Goal: Check status: Check status

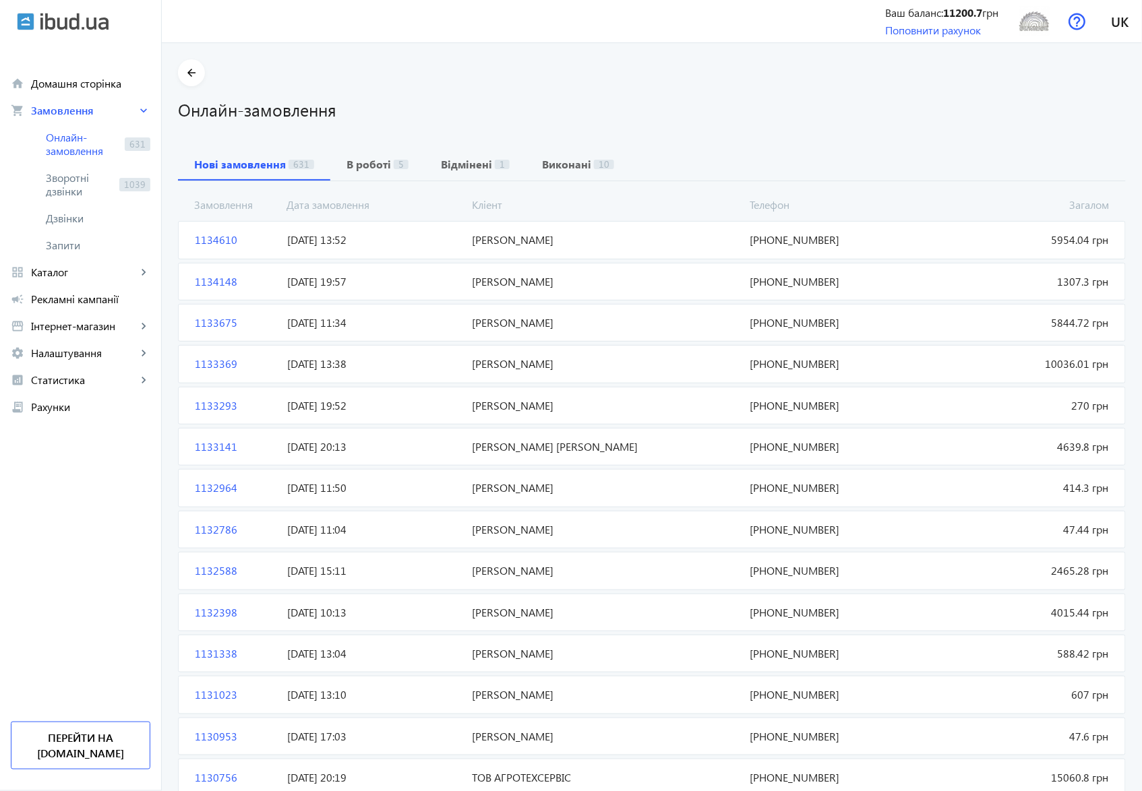
click at [201, 238] on span "1134610" at bounding box center [235, 240] width 92 height 15
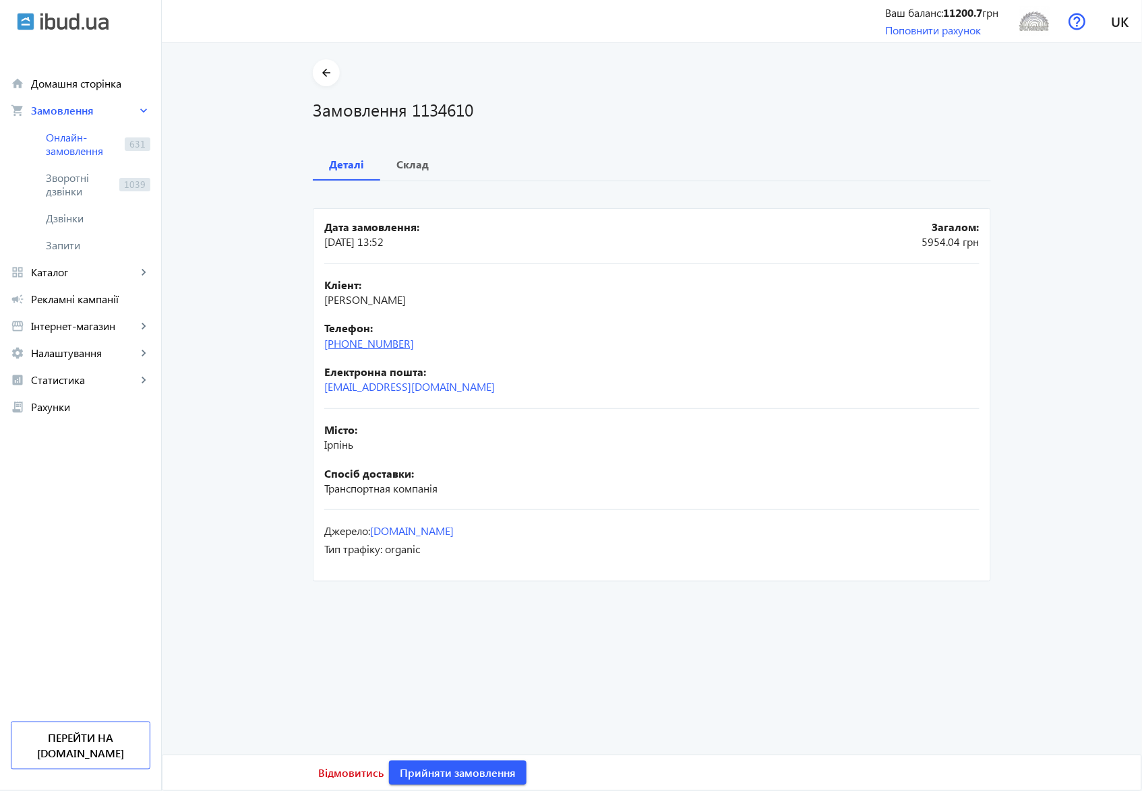
drag, startPoint x: 430, startPoint y: 353, endPoint x: 353, endPoint y: 345, distance: 77.3
click at [353, 345] on div "Кліент: [PERSON_NAME] Телефон: [PHONE_NUMBER] Електронна пошта: [EMAIL_ADDRESS]…" at bounding box center [651, 336] width 655 height 145
copy link "93) [PHONE_NUMBER]"
drag, startPoint x: 408, startPoint y: 109, endPoint x: 477, endPoint y: 109, distance: 69.4
click at [477, 109] on h1 "Замовлення 1134610" at bounding box center [652, 110] width 678 height 24
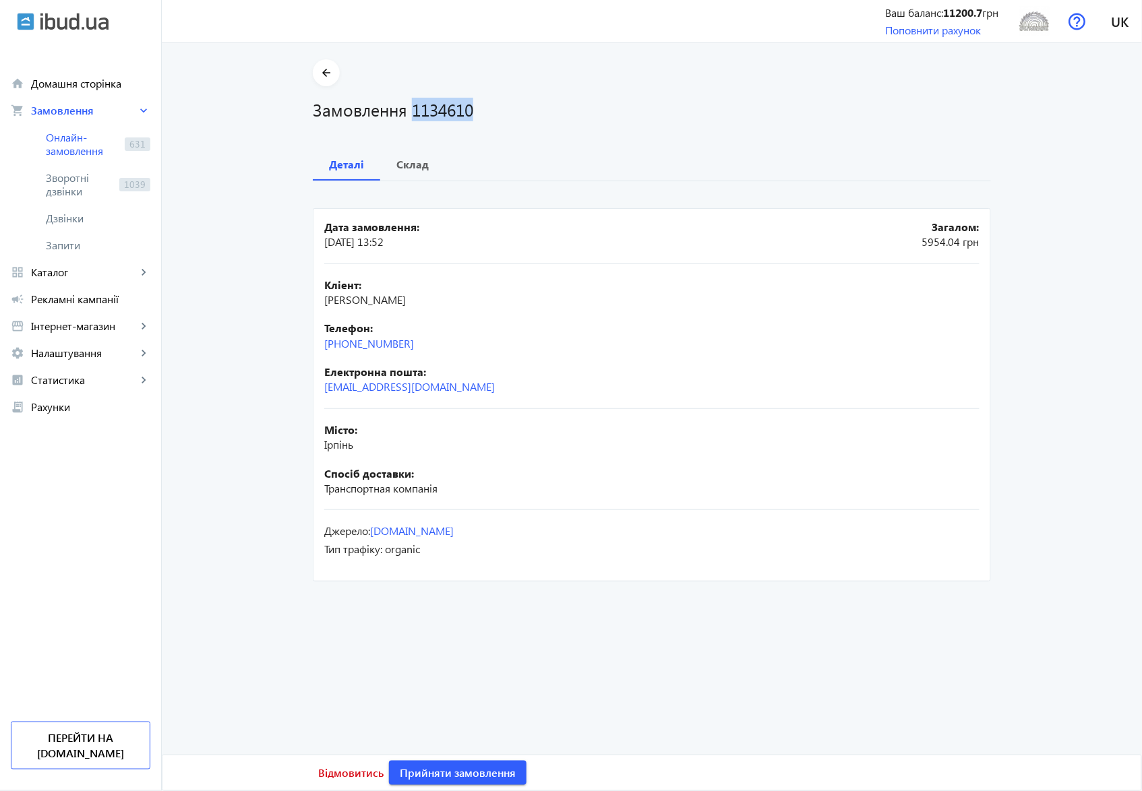
copy h1 "1134610"
click at [418, 168] on b "Склад" at bounding box center [412, 164] width 32 height 11
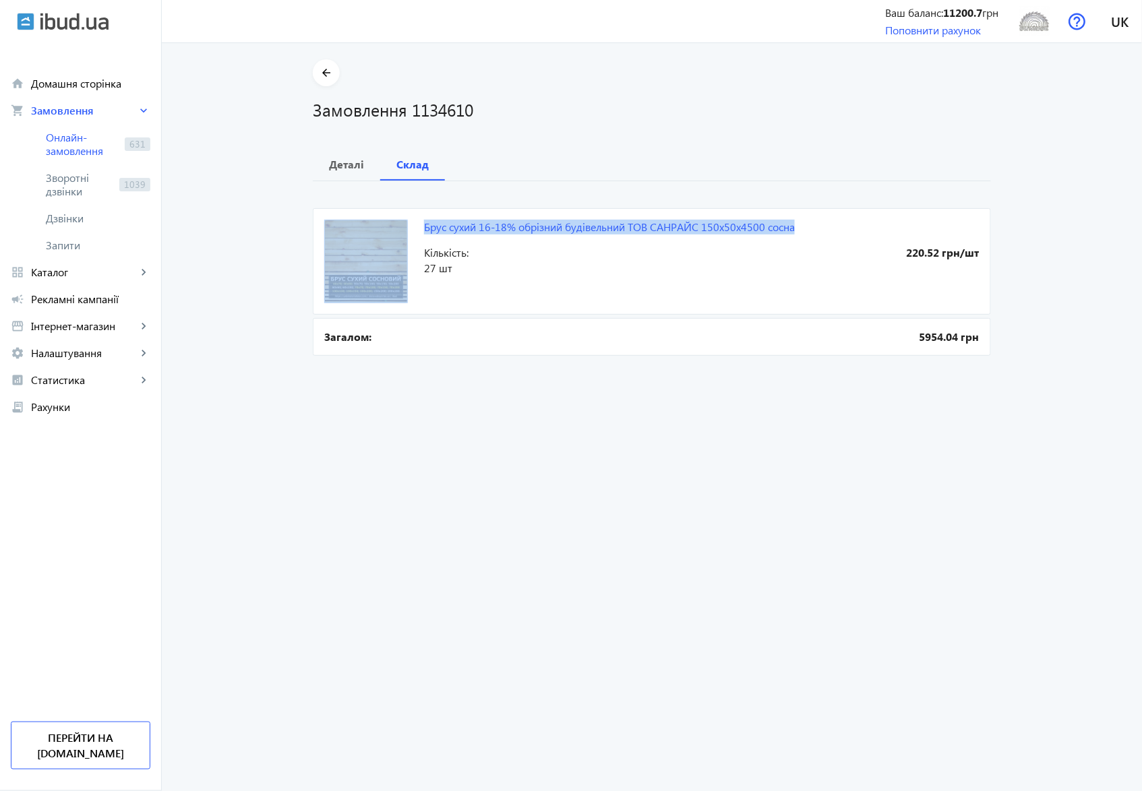
drag, startPoint x: 450, startPoint y: 228, endPoint x: 799, endPoint y: 225, distance: 349.1
click at [799, 225] on mat-card "Брус сухий 16-18% обрізний будівельний ТОВ CАHPАЙC 150х50х4500 сосна 220.52 грн…" at bounding box center [652, 261] width 678 height 106
copy mat-card "Брус сухий 16-18% обрізний будівельний ТОВ CАHPАЙC 150х50х4500 сосна"
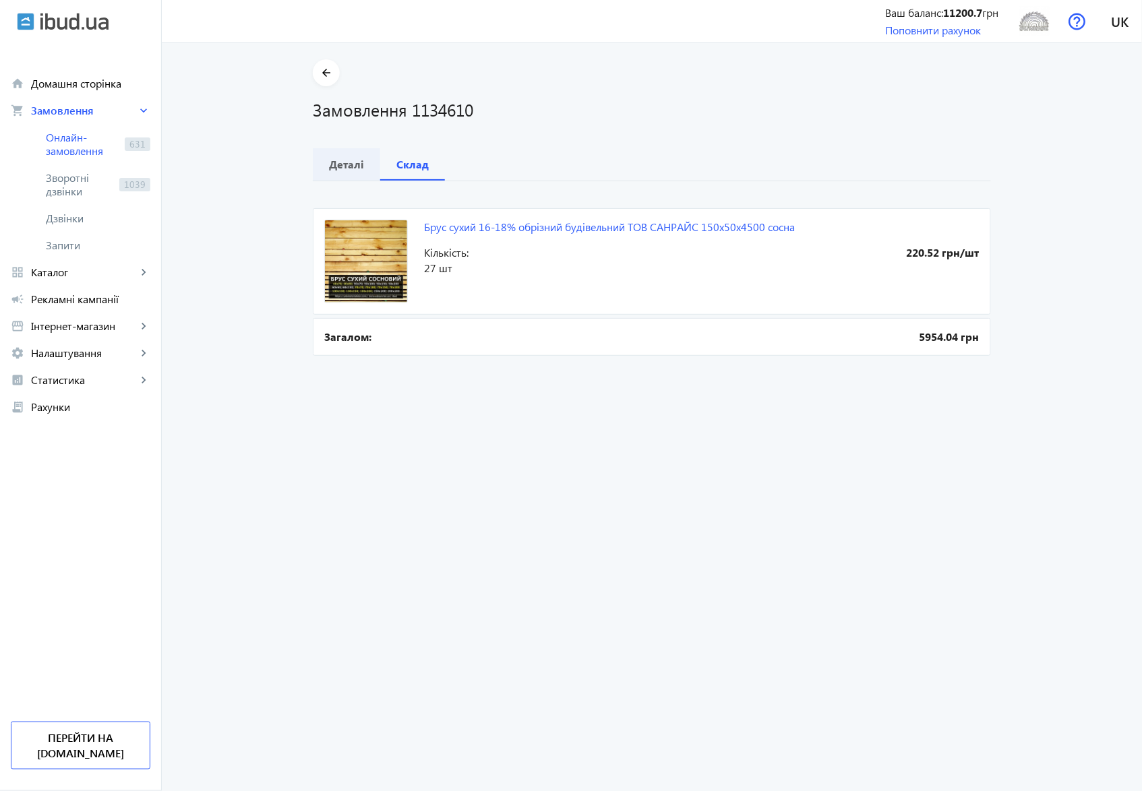
click at [333, 165] on b "Деталі" at bounding box center [346, 164] width 35 height 11
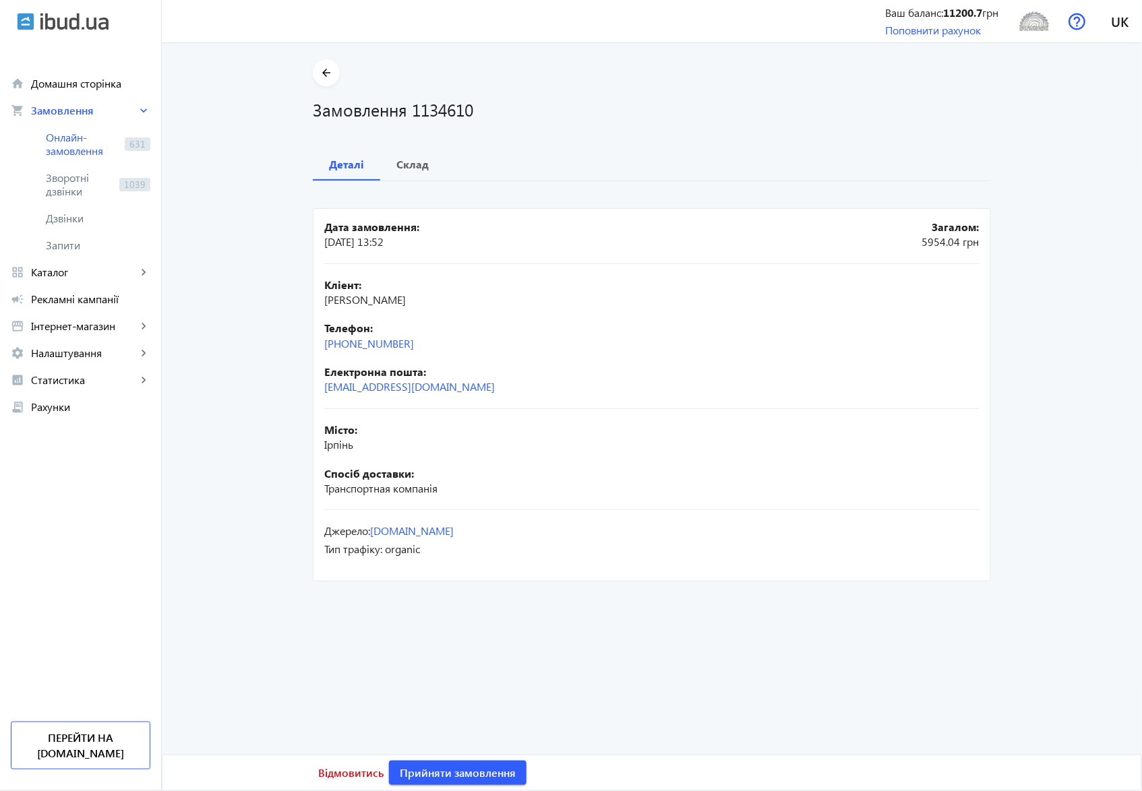
drag, startPoint x: 425, startPoint y: 302, endPoint x: 317, endPoint y: 297, distance: 107.9
click at [317, 297] on mat-card "Дата замовлення: [DATE] 13:52 Загалом: 5954.04 грн Кліент: [PERSON_NAME] Телефо…" at bounding box center [652, 394] width 678 height 373
copy span "[PERSON_NAME]"
drag, startPoint x: 429, startPoint y: 346, endPoint x: 314, endPoint y: 346, distance: 115.2
click at [314, 346] on mat-card "Дата замовлення: [DATE] 13:52 Загалом: 5954.04 грн Кліент: [PERSON_NAME] Телефо…" at bounding box center [652, 394] width 678 height 373
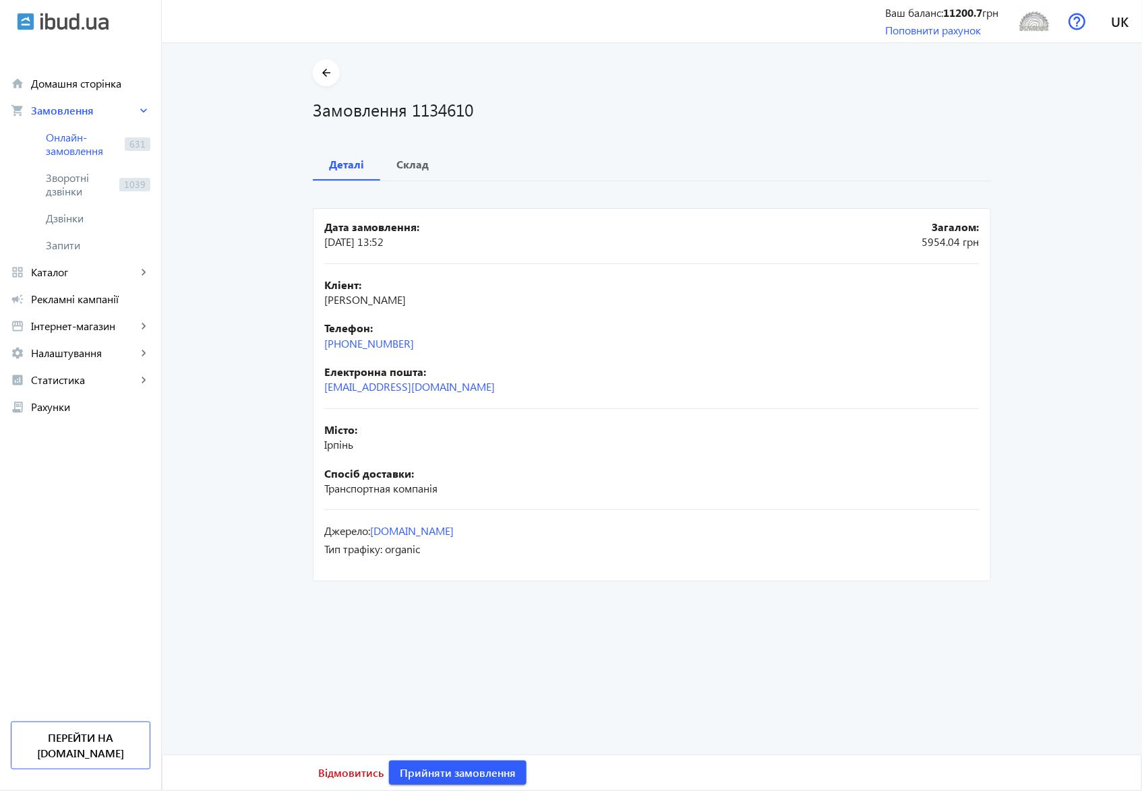
copy link "[PHONE_NUMBER]"
click at [76, 151] on span "Онлайн-замовлення" at bounding box center [82, 144] width 73 height 27
